Goal: Find specific page/section: Find specific page/section

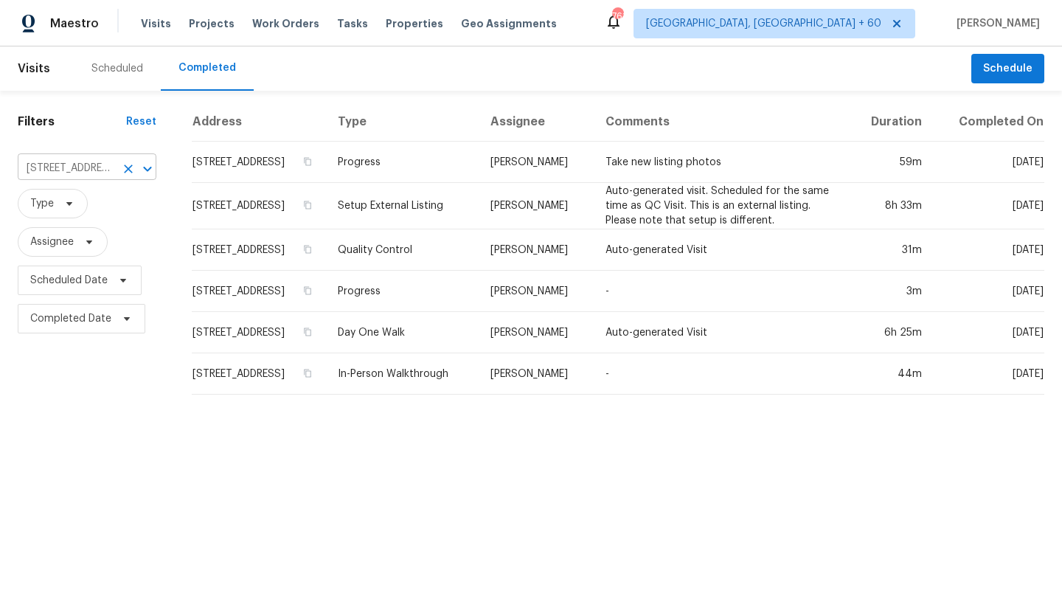
click at [118, 176] on div at bounding box center [137, 169] width 38 height 21
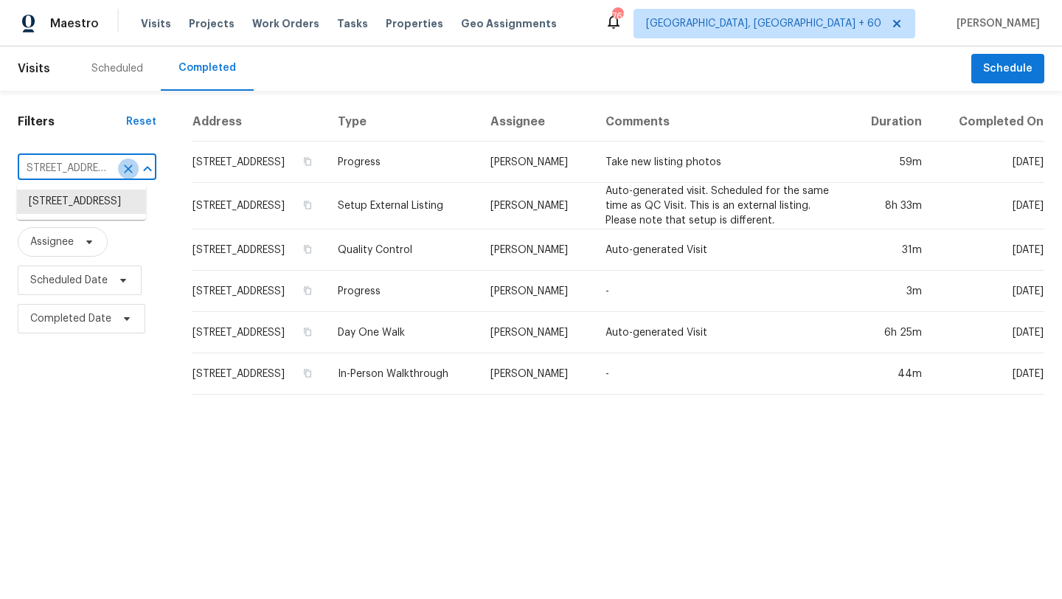
click at [125, 170] on icon "Clear" at bounding box center [129, 168] width 9 height 9
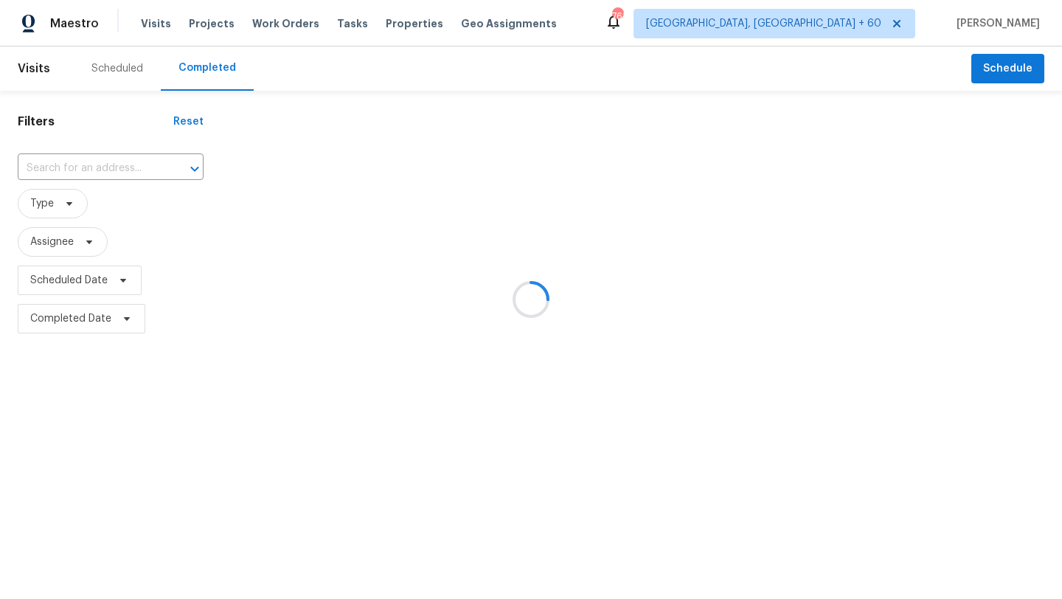
click at [115, 170] on div at bounding box center [531, 299] width 1062 height 599
click at [108, 169] on div at bounding box center [531, 299] width 1062 height 599
click at [90, 168] on div at bounding box center [531, 299] width 1062 height 599
click at [85, 167] on div at bounding box center [531, 299] width 1062 height 599
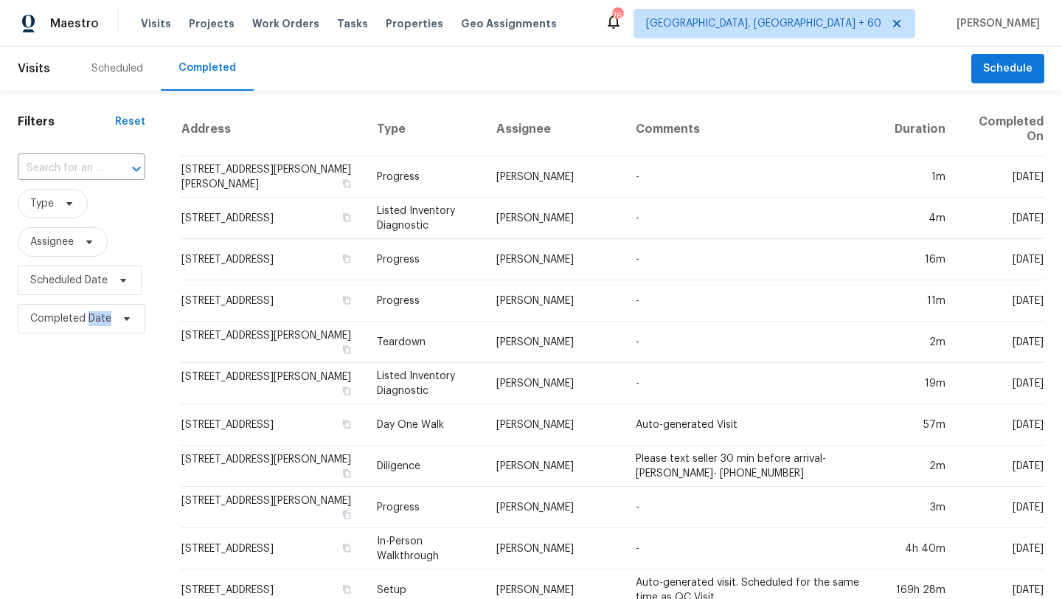
click at [85, 167] on input "text" at bounding box center [61, 168] width 86 height 23
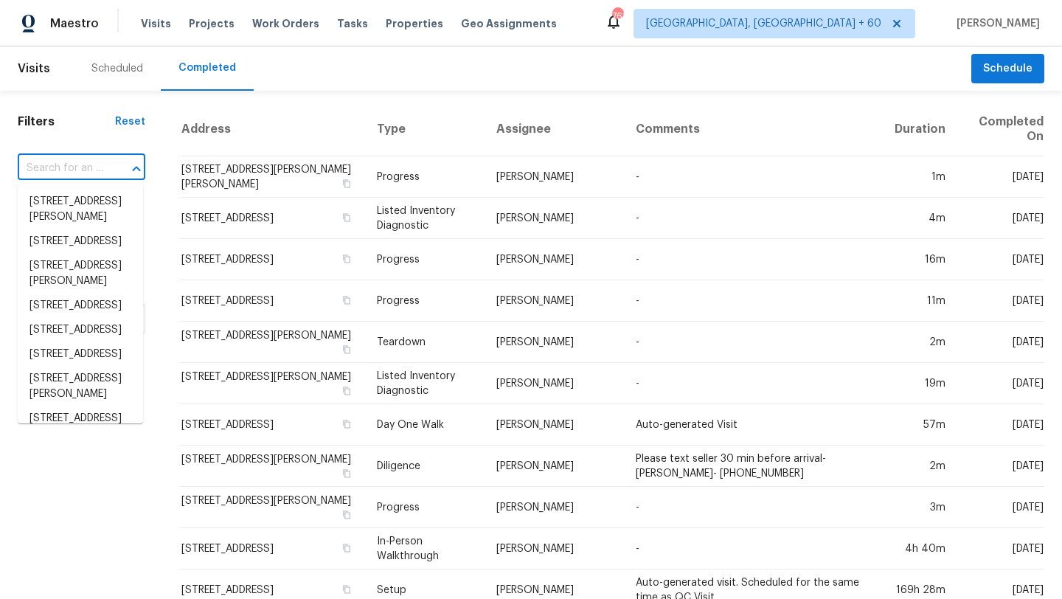
paste input "[STREET_ADDRESS]"
type input "[STREET_ADDRESS]"
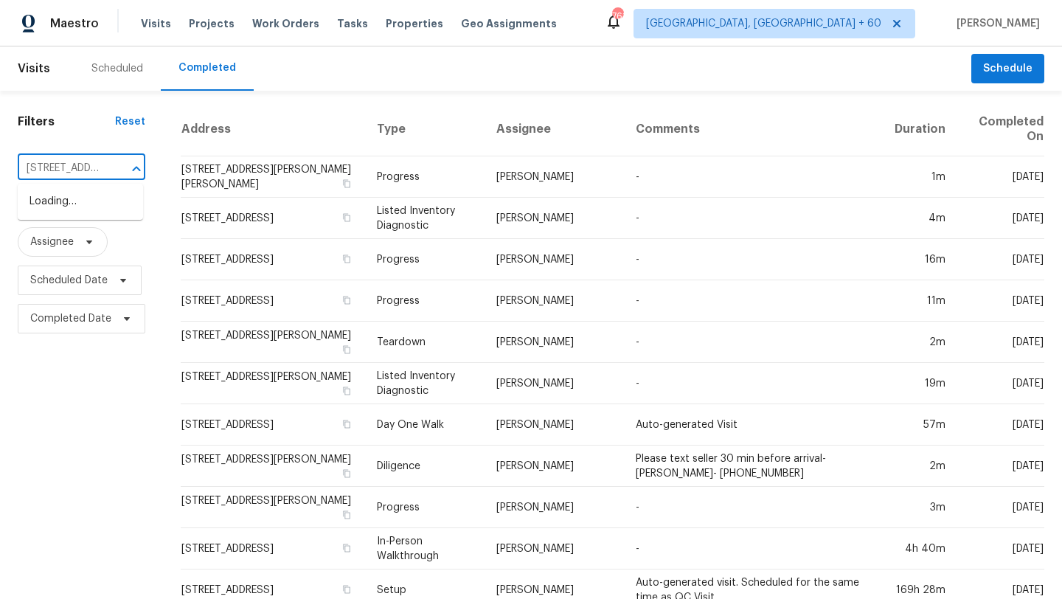
scroll to position [0, 132]
click at [84, 214] on li "[STREET_ADDRESS]" at bounding box center [80, 202] width 125 height 24
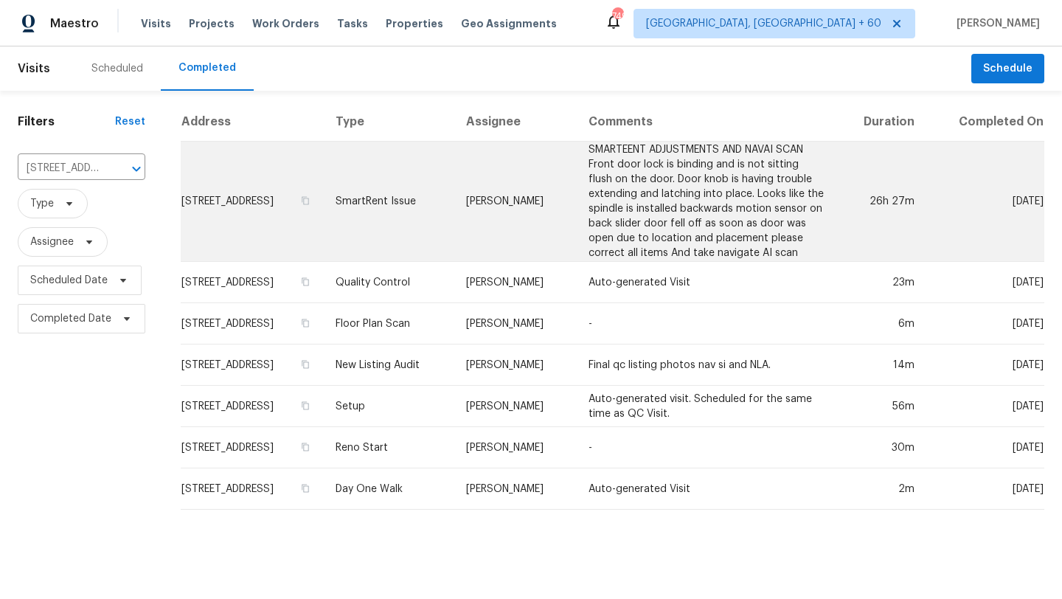
click at [665, 203] on td "SMARTEENT ADJUSTMENTS AND NAVAI SCAN Front door lock is binding and is not sitt…" at bounding box center [706, 202] width 259 height 120
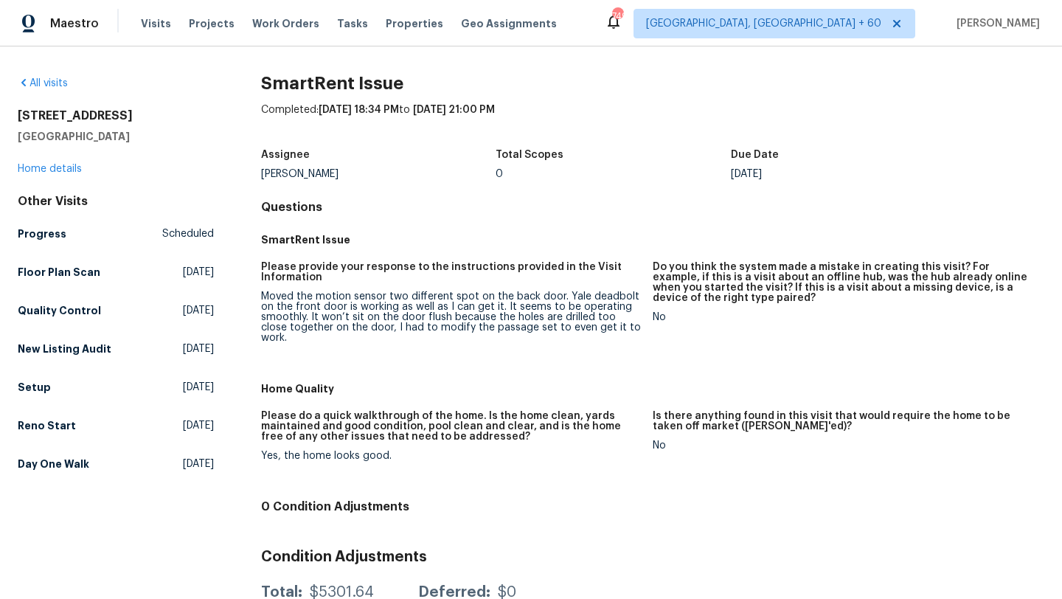
click at [605, 12] on div "Maestro Visits Projects Work Orders Tasks Properties Geo Assignments 749 [GEOGR…" at bounding box center [531, 23] width 1062 height 46
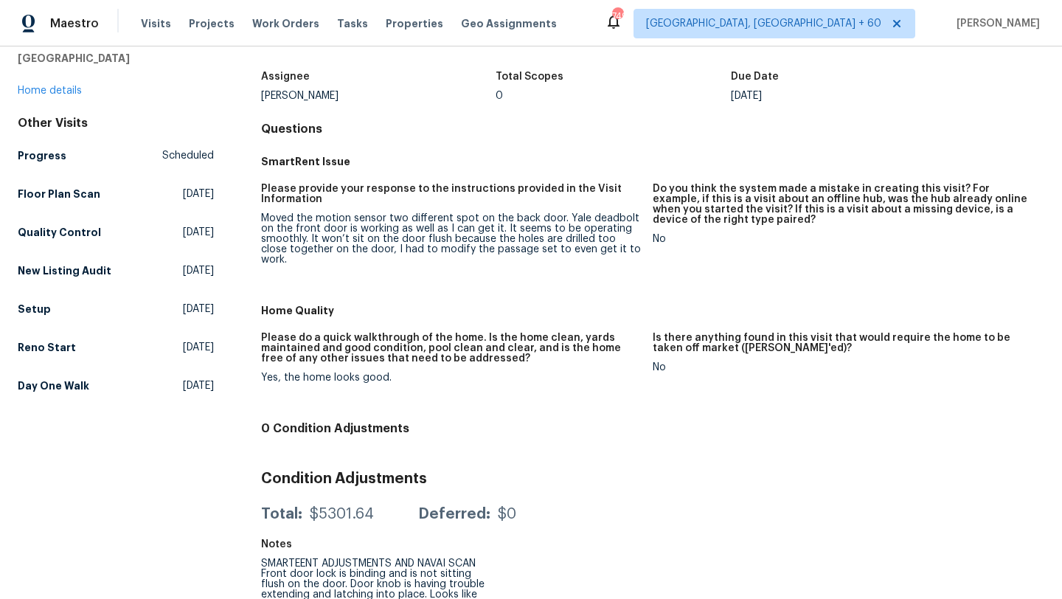
scroll to position [119, 0]
